Goal: Navigation & Orientation: Find specific page/section

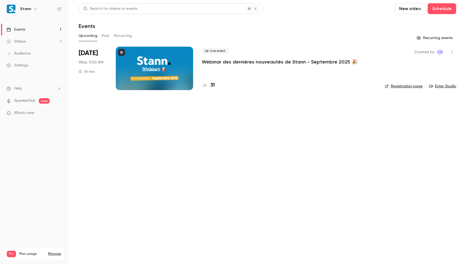
click at [215, 135] on main "Search for videos or events New video Schedule Events Upcoming Past Recurring R…" at bounding box center [267, 132] width 399 height 264
click at [25, 156] on nav "Stann Events 1 Videos 1 Audience Settings Help SpeakerHub new What's new Pro Pl…" at bounding box center [34, 132] width 68 height 264
click at [450, 86] on link "Enter Studio" at bounding box center [442, 86] width 27 height 5
click at [103, 36] on button "Past" at bounding box center [106, 35] width 8 height 9
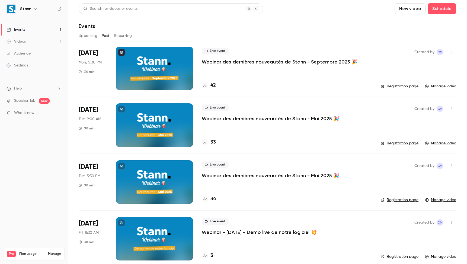
click at [248, 62] on p "Webinar des dernières nouveautés de Stann - Septembre 2025 🎉" at bounding box center [280, 62] width 156 height 7
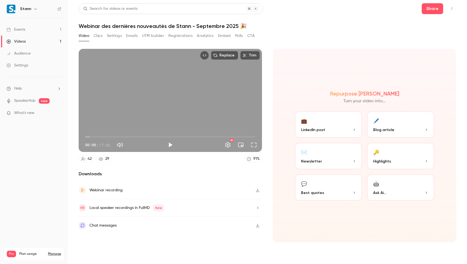
click at [244, 35] on div "Video Clips Settings Emails UTM builder Registrations Analytics Embed Polls CTA" at bounding box center [167, 35] width 176 height 9
click at [241, 35] on button "Polls" at bounding box center [239, 35] width 8 height 9
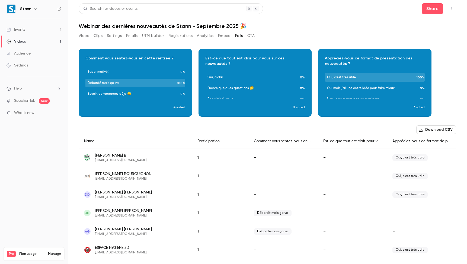
click at [30, 24] on link "Events 1" at bounding box center [34, 30] width 68 height 12
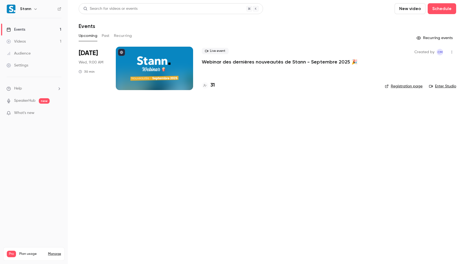
click at [223, 128] on main "Search for videos or events New video Schedule Events Upcoming Past Recurring R…" at bounding box center [267, 132] width 399 height 264
drag, startPoint x: 251, startPoint y: 137, endPoint x: 189, endPoint y: 145, distance: 63.1
click at [251, 137] on main "Search for videos or events New video Schedule Events Upcoming Past Recurring R…" at bounding box center [267, 132] width 399 height 264
click at [131, 194] on main "Search for videos or events New video Schedule Events Upcoming Past Recurring R…" at bounding box center [267, 132] width 399 height 264
click at [109, 33] on button "Past" at bounding box center [106, 35] width 8 height 9
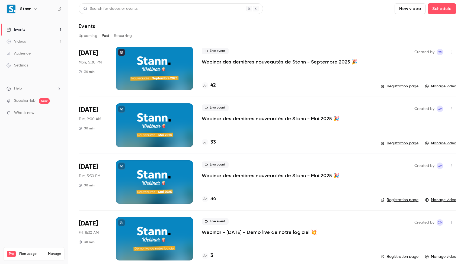
click at [249, 62] on p "Webinar des dernières nouveautés de Stann - Septembre 2025 🎉" at bounding box center [280, 62] width 156 height 7
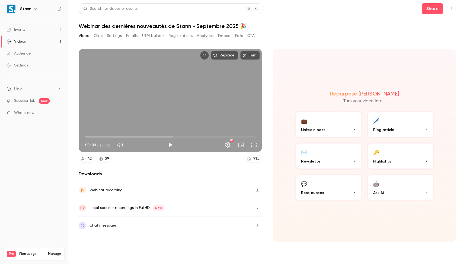
drag, startPoint x: 86, startPoint y: 136, endPoint x: 72, endPoint y: 138, distance: 13.8
click at [72, 138] on main "Search for videos or events Share Webinar des dernières nouveautés de Stann - S…" at bounding box center [267, 132] width 399 height 264
drag, startPoint x: 85, startPoint y: 137, endPoint x: 89, endPoint y: 142, distance: 6.0
click at [89, 142] on div "00:37 00:00 / 17:42 HD" at bounding box center [170, 140] width 183 height 23
click at [341, 15] on header "Search for videos or events Share Webinar des dernières nouveautés de Stann - S…" at bounding box center [267, 16] width 377 height 26
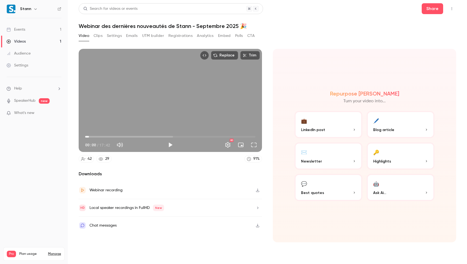
drag, startPoint x: 371, startPoint y: 39, endPoint x: 335, endPoint y: 77, distance: 52.5
click at [371, 39] on div "Video Clips Settings Emails UTM builder Registrations Analytics Embed Polls CTA" at bounding box center [267, 36] width 377 height 11
drag, startPoint x: 51, startPoint y: 155, endPoint x: 66, endPoint y: 227, distance: 73.4
click at [51, 155] on nav "Stann Events 1 Videos 1 Audience Settings Help SpeakerHub new What's new Pro Pl…" at bounding box center [34, 132] width 68 height 264
type input "****"
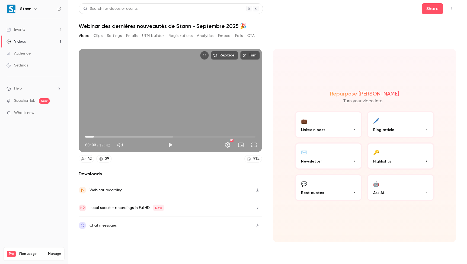
drag, startPoint x: 91, startPoint y: 136, endPoint x: 87, endPoint y: 139, distance: 4.4
click at [93, 137] on span "00:54" at bounding box center [94, 137] width 2 height 2
click at [53, 141] on nav "Stann Events 1 Videos 1 Audience Settings Help SpeakerHub new What's new Pro Pl…" at bounding box center [34, 132] width 68 height 264
click at [41, 140] on nav "Stann Events 1 Videos 1 Audience Settings Help SpeakerHub new What's new Pro Pl…" at bounding box center [34, 132] width 68 height 264
click at [20, 27] on div "Events" at bounding box center [16, 29] width 19 height 5
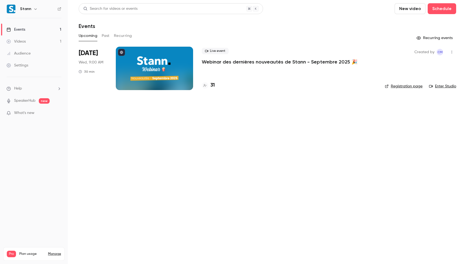
click at [212, 169] on main "Search for videos or events New video Schedule Events Upcoming Past Recurring R…" at bounding box center [267, 132] width 399 height 264
click at [237, 172] on main "Search for videos or events New video Schedule Events Upcoming Past Recurring R…" at bounding box center [267, 132] width 399 height 264
click at [299, 19] on header "Search for videos or events New video Schedule Events" at bounding box center [267, 16] width 377 height 26
click at [242, 123] on main "Search for videos or events New video Schedule Events Upcoming Past Recurring R…" at bounding box center [267, 132] width 399 height 264
click at [104, 37] on button "Past" at bounding box center [106, 35] width 8 height 9
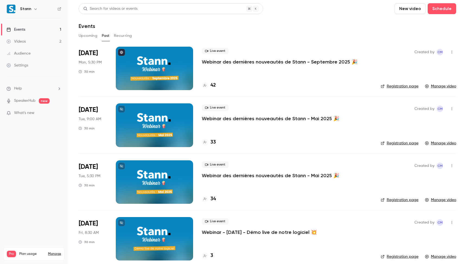
click at [91, 36] on button "Upcoming" at bounding box center [88, 35] width 19 height 9
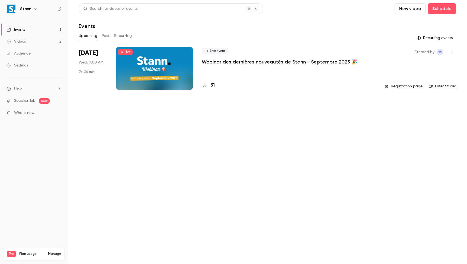
click at [267, 155] on main "Search for videos or events New video Schedule Events Upcoming Past Recurring R…" at bounding box center [267, 132] width 399 height 264
click at [147, 174] on main "Search for videos or events New video Schedule Events Upcoming Past Recurring R…" at bounding box center [267, 132] width 399 height 264
click at [245, 168] on main "Search for videos or events New video Schedule Events Upcoming Past Recurring R…" at bounding box center [267, 132] width 399 height 264
click at [246, 60] on p "Webinar des dernières nouveautés de Stann - Septembre 2025 🎉" at bounding box center [280, 62] width 156 height 7
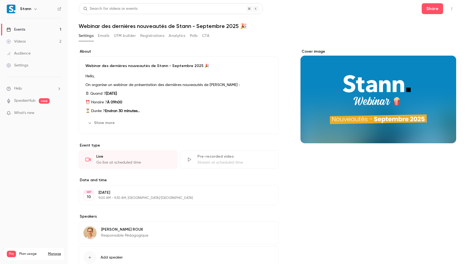
scroll to position [1, 0]
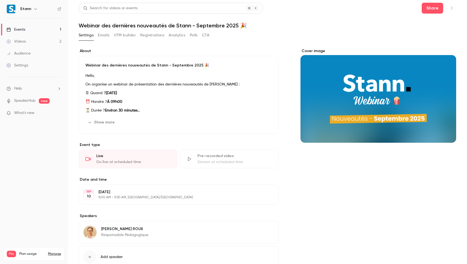
click at [41, 29] on link "Events 1" at bounding box center [34, 30] width 68 height 12
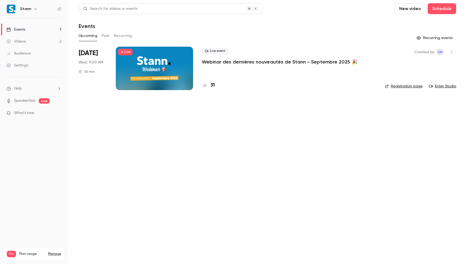
click at [141, 149] on main "Search for videos or events New video Schedule Events Upcoming Past Recurring R…" at bounding box center [267, 132] width 399 height 264
click at [177, 171] on main "Search for videos or events New video Schedule Events Upcoming Past Recurring R…" at bounding box center [267, 132] width 399 height 264
click at [242, 63] on p "Webinar des dernières nouveautés de Stann - Septembre 2025 🎉" at bounding box center [280, 62] width 156 height 7
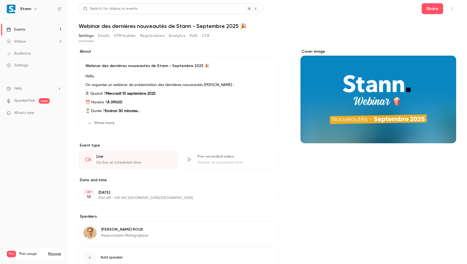
click at [193, 35] on button "Polls" at bounding box center [194, 35] width 8 height 9
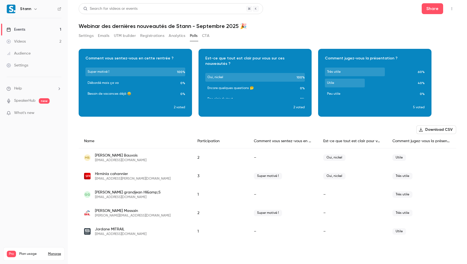
click at [41, 30] on link "Events 1" at bounding box center [34, 30] width 68 height 12
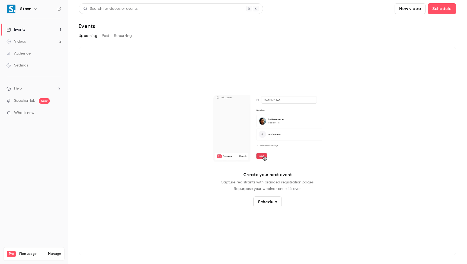
click at [108, 36] on button "Past" at bounding box center [106, 35] width 8 height 9
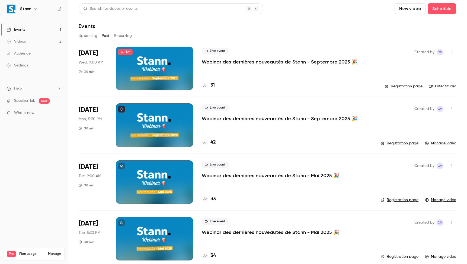
click at [214, 20] on header "Search for videos or events New video Schedule Events" at bounding box center [267, 16] width 377 height 26
click at [89, 37] on button "Upcoming" at bounding box center [88, 35] width 19 height 9
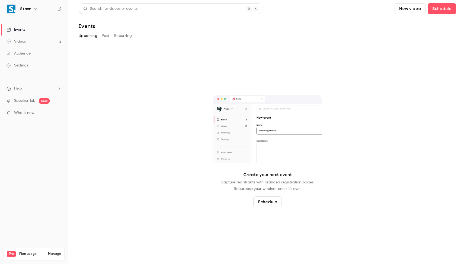
click at [108, 37] on button "Past" at bounding box center [106, 35] width 8 height 9
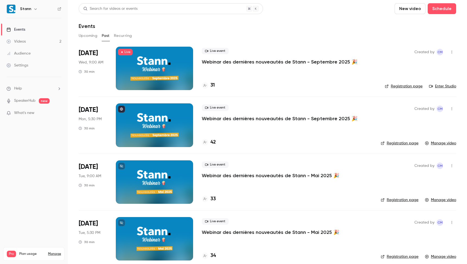
click at [447, 51] on button "button" at bounding box center [451, 52] width 9 height 9
click at [382, 39] on div at bounding box center [233, 132] width 467 height 264
click at [167, 33] on div "Upcoming Past Recurring" at bounding box center [267, 35] width 377 height 9
click at [49, 42] on link "Videos 2" at bounding box center [34, 42] width 68 height 12
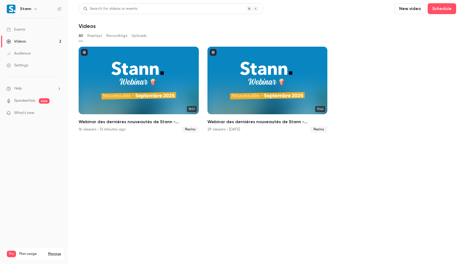
click at [34, 30] on link "Events" at bounding box center [34, 30] width 68 height 12
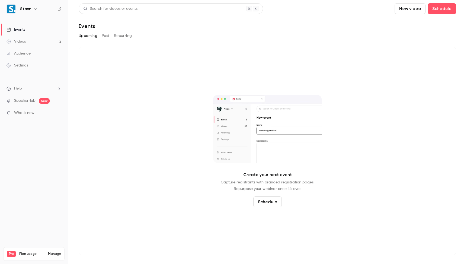
click at [30, 42] on link "Videos 2" at bounding box center [34, 42] width 68 height 12
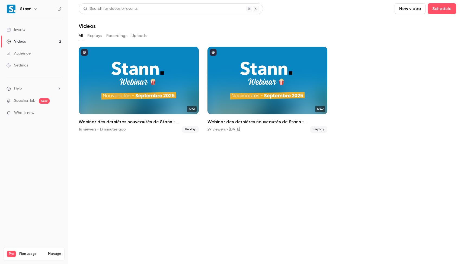
click at [28, 34] on link "Events" at bounding box center [34, 30] width 68 height 12
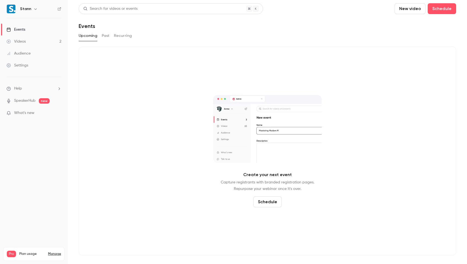
click at [106, 35] on button "Past" at bounding box center [106, 35] width 8 height 9
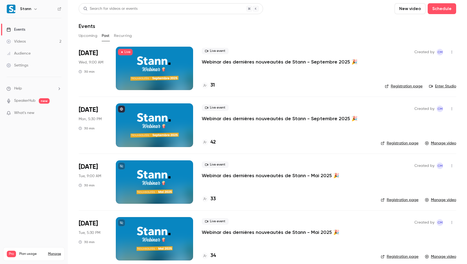
click at [185, 29] on div "Events" at bounding box center [267, 26] width 377 height 7
click at [241, 33] on div "Upcoming Past Recurring" at bounding box center [267, 35] width 377 height 9
click at [440, 86] on link "Enter Studio" at bounding box center [442, 86] width 27 height 5
click at [178, 33] on div "Upcoming Past Recurring" at bounding box center [267, 35] width 377 height 9
click at [450, 52] on icon "button" at bounding box center [452, 52] width 4 height 4
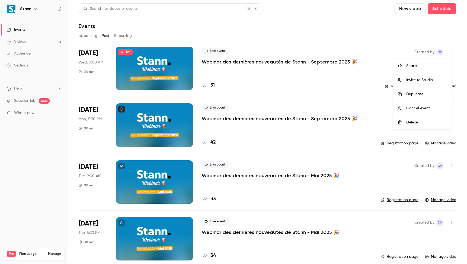
click at [333, 37] on div at bounding box center [233, 132] width 467 height 264
click at [199, 23] on div "Events" at bounding box center [267, 26] width 377 height 7
click at [38, 192] on nav "Stann Events Videos 2 Audience Settings Help SpeakerHub new What's new Pro Plan…" at bounding box center [34, 132] width 68 height 264
click at [46, 177] on nav "Stann Events Videos 2 Audience Settings Help SpeakerHub new What's new Pro Plan…" at bounding box center [34, 132] width 68 height 264
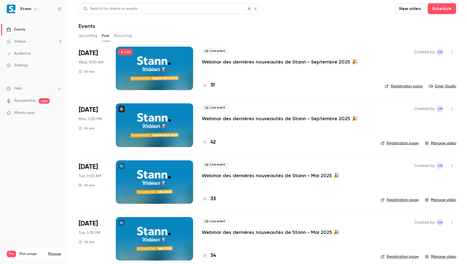
click at [36, 182] on nav "Stann Events Videos 2 Audience Settings Help SpeakerHub new What's new Pro Plan…" at bounding box center [34, 132] width 68 height 264
click at [33, 172] on nav "Stann Events Videos 2 Audience Settings Help SpeakerHub new What's new Pro Plan…" at bounding box center [34, 132] width 68 height 264
click at [123, 53] on span "Live" at bounding box center [125, 52] width 15 height 7
click at [126, 52] on span "Live" at bounding box center [125, 52] width 15 height 7
click at [185, 69] on div at bounding box center [154, 68] width 77 height 43
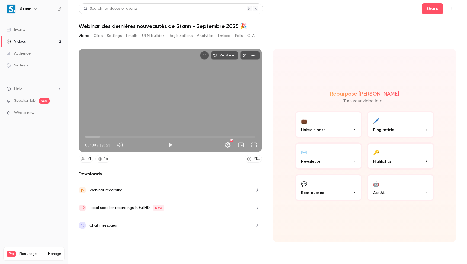
click at [455, 10] on button "Top Bar Actions" at bounding box center [451, 8] width 9 height 9
click at [315, 40] on div at bounding box center [233, 132] width 467 height 264
click at [113, 35] on button "Settings" at bounding box center [114, 35] width 15 height 9
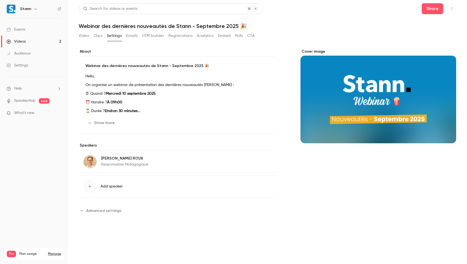
click at [137, 37] on button "Emails" at bounding box center [131, 35] width 11 height 9
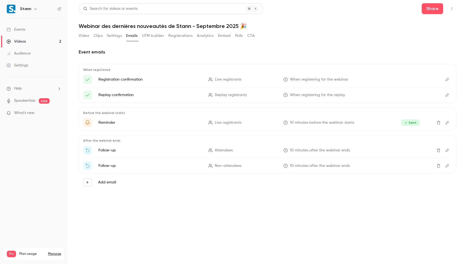
click at [149, 36] on button "UTM builder" at bounding box center [153, 35] width 22 height 9
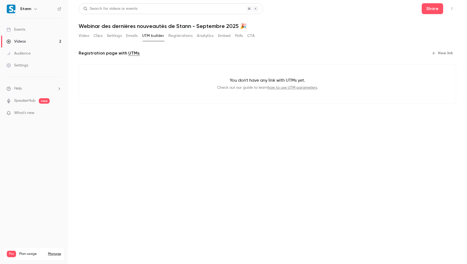
click at [179, 37] on button "Registrations" at bounding box center [180, 35] width 24 height 9
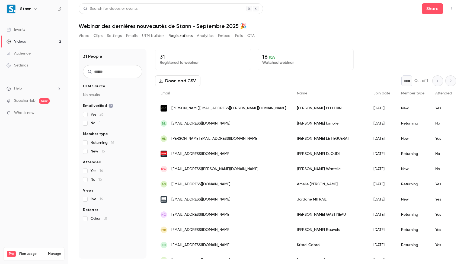
click at [207, 38] on button "Analytics" at bounding box center [205, 35] width 17 height 9
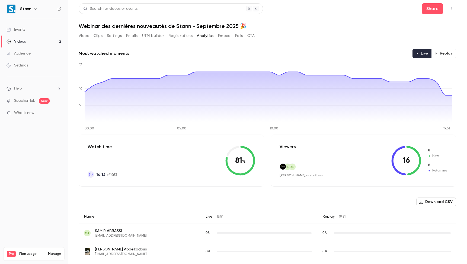
click at [230, 35] on button "Embed" at bounding box center [224, 35] width 13 height 9
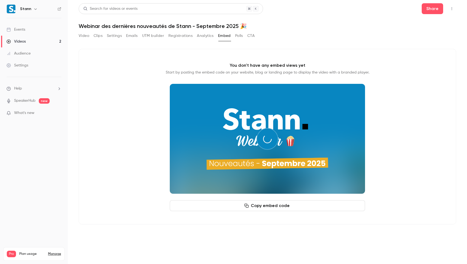
click at [239, 34] on button "Polls" at bounding box center [239, 35] width 8 height 9
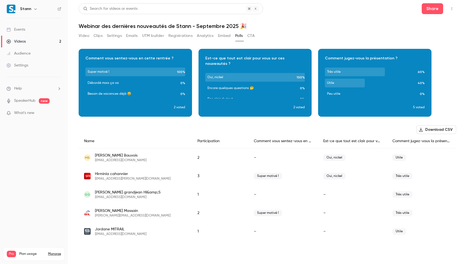
click at [229, 36] on button "Embed" at bounding box center [224, 35] width 13 height 9
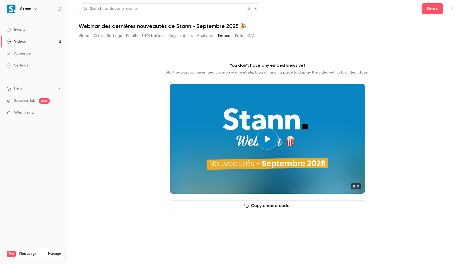
click at [237, 36] on button "Polls" at bounding box center [239, 35] width 8 height 9
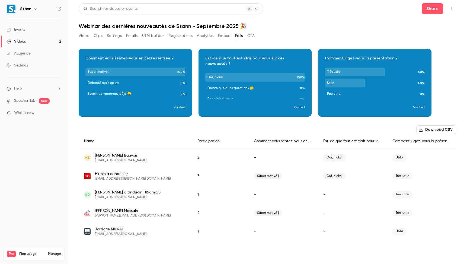
click at [255, 36] on button "CTA" at bounding box center [250, 35] width 7 height 9
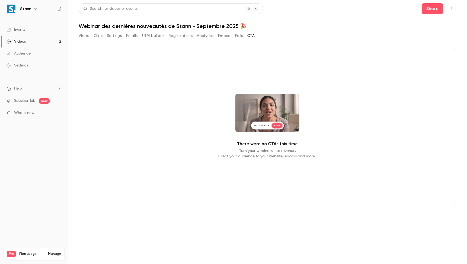
click at [90, 35] on div "Video Clips Settings Emails UTM builder Registrations Analytics Embed Polls CTA" at bounding box center [167, 35] width 176 height 9
click at [89, 35] on div "Video Clips Settings Emails UTM builder Registrations Analytics Embed Polls CTA" at bounding box center [167, 35] width 176 height 9
click at [88, 35] on button "Video" at bounding box center [84, 35] width 11 height 9
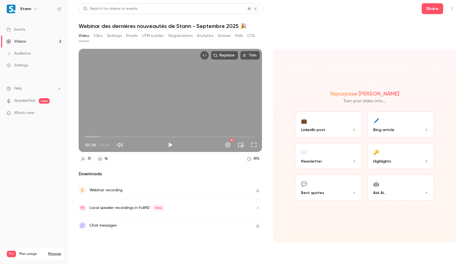
click at [21, 30] on div "Events" at bounding box center [16, 29] width 19 height 5
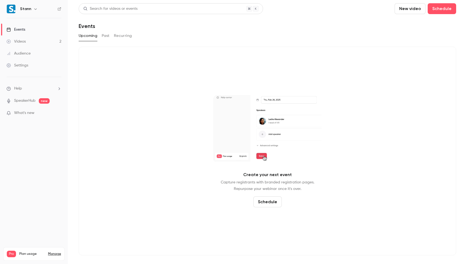
click at [32, 41] on link "Videos 2" at bounding box center [34, 42] width 68 height 12
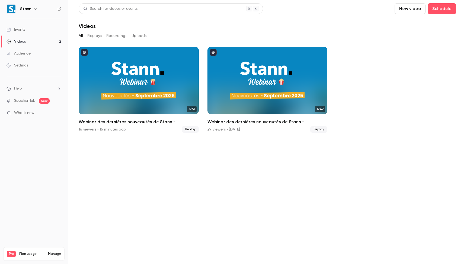
click at [25, 26] on link "Events" at bounding box center [34, 30] width 68 height 12
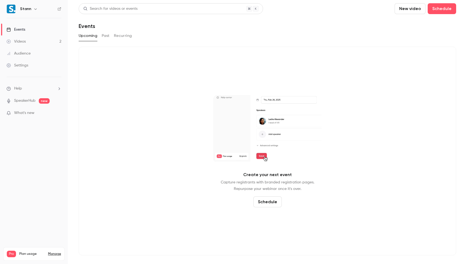
click at [102, 36] on button "Past" at bounding box center [106, 35] width 8 height 9
